Goal: Find specific page/section: Find specific page/section

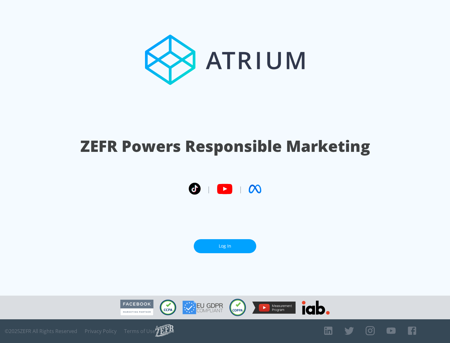
click at [225, 246] on link "Log In" at bounding box center [225, 246] width 62 height 14
